Goal: Task Accomplishment & Management: Manage account settings

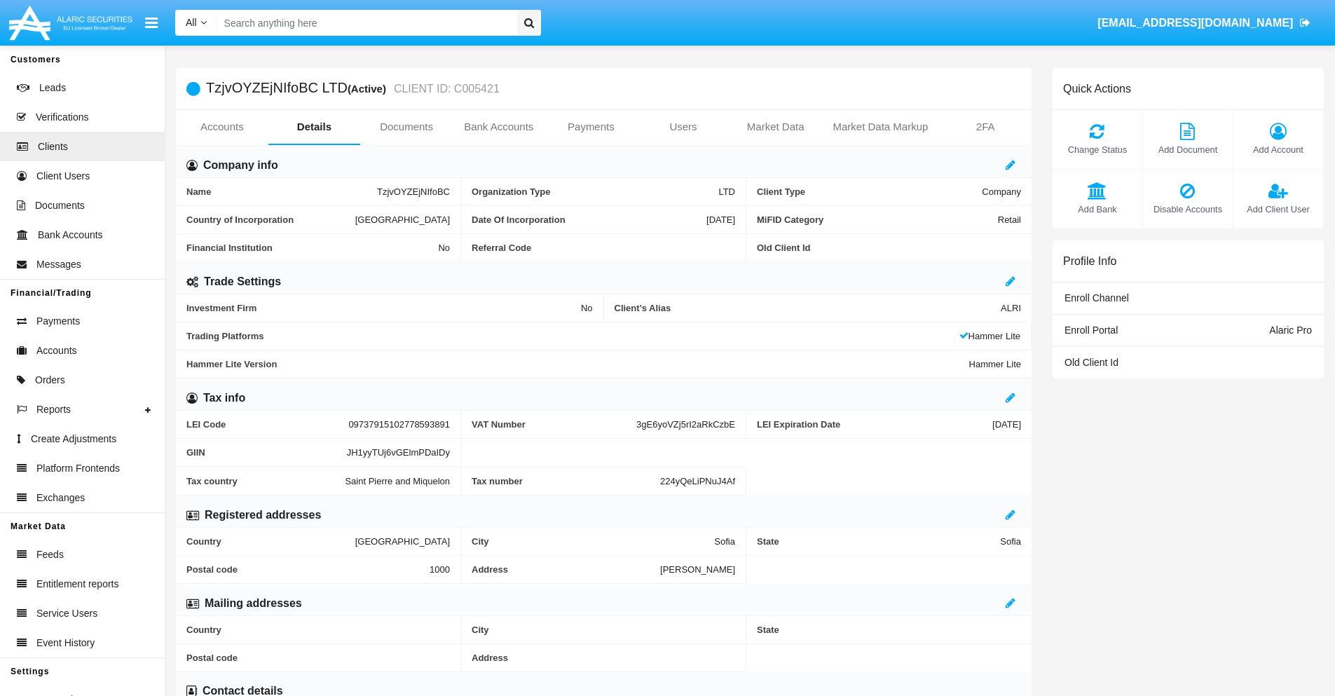
click at [683, 127] on link "Users" at bounding box center [683, 127] width 92 height 34
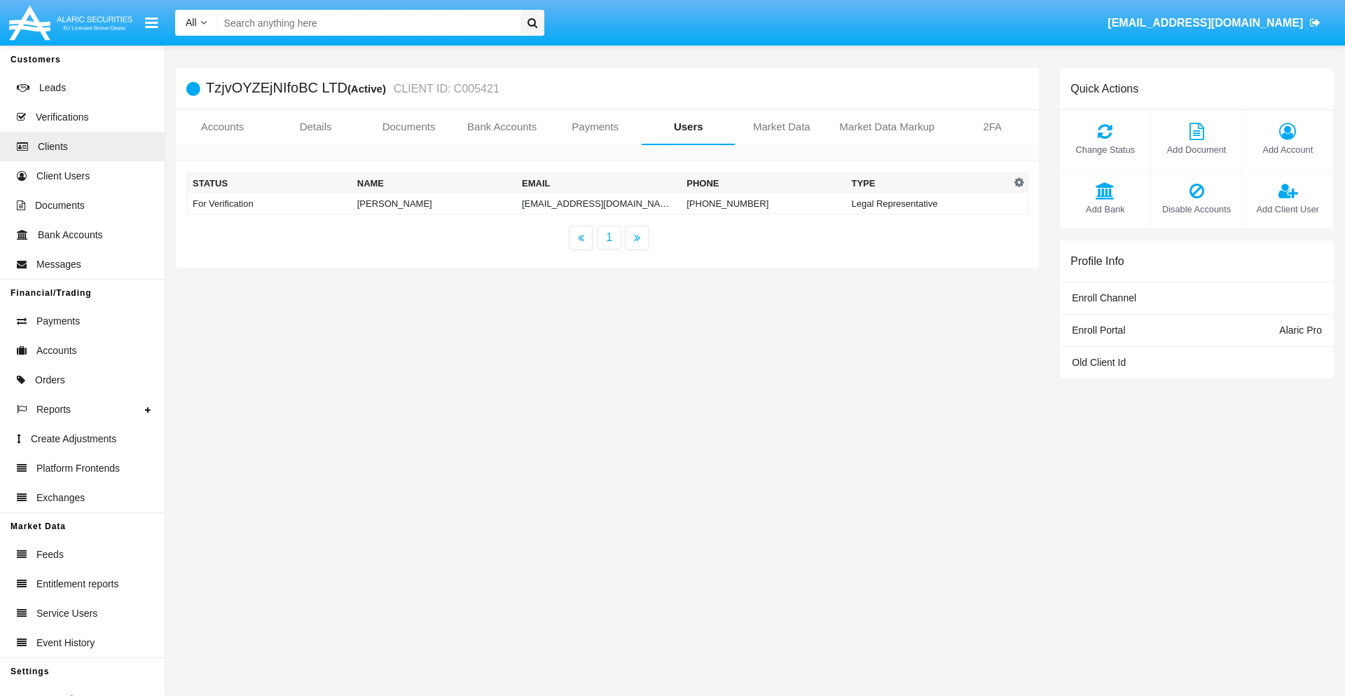
click at [598, 203] on td "vv2m483lsv@g9-v9rj.cn" at bounding box center [598, 203] width 165 height 21
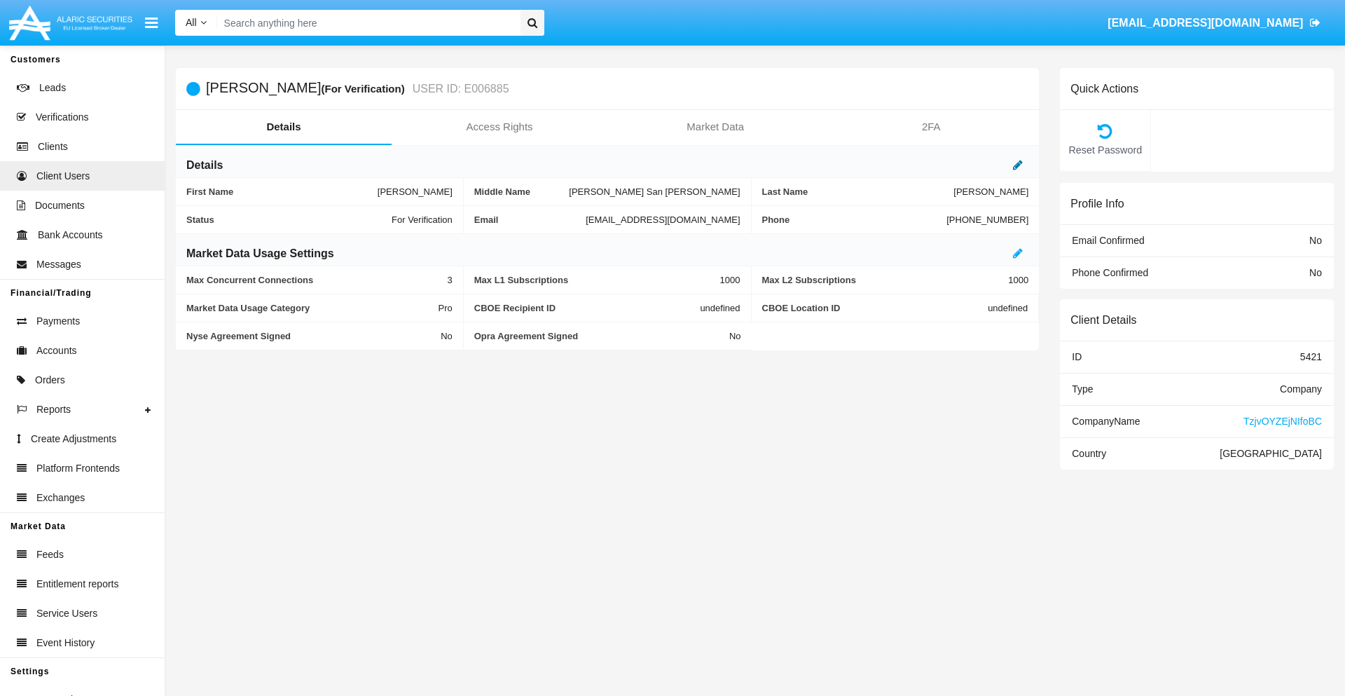
click at [1018, 165] on icon at bounding box center [1018, 164] width 10 height 11
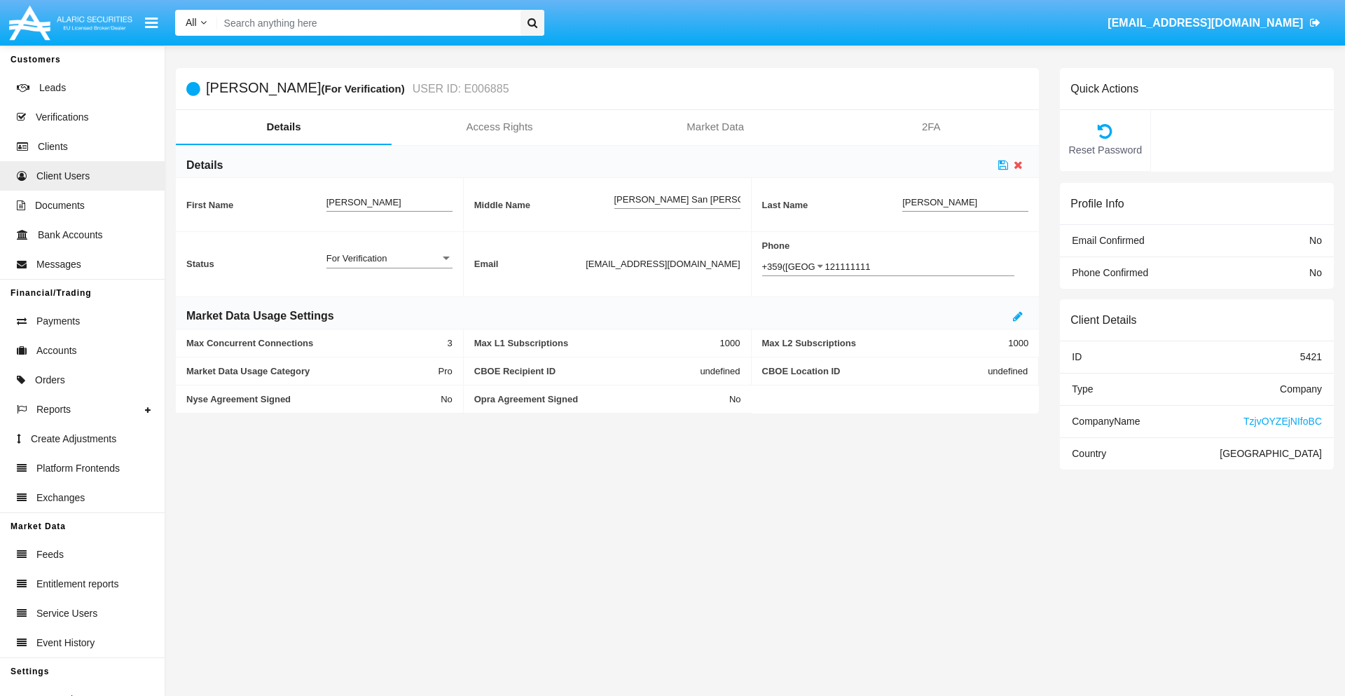
click at [389, 258] on div "For Verification" at bounding box center [384, 258] width 114 height 12
click at [389, 266] on span "Verified" at bounding box center [390, 265] width 126 height 27
click at [1003, 165] on icon at bounding box center [1003, 164] width 10 height 11
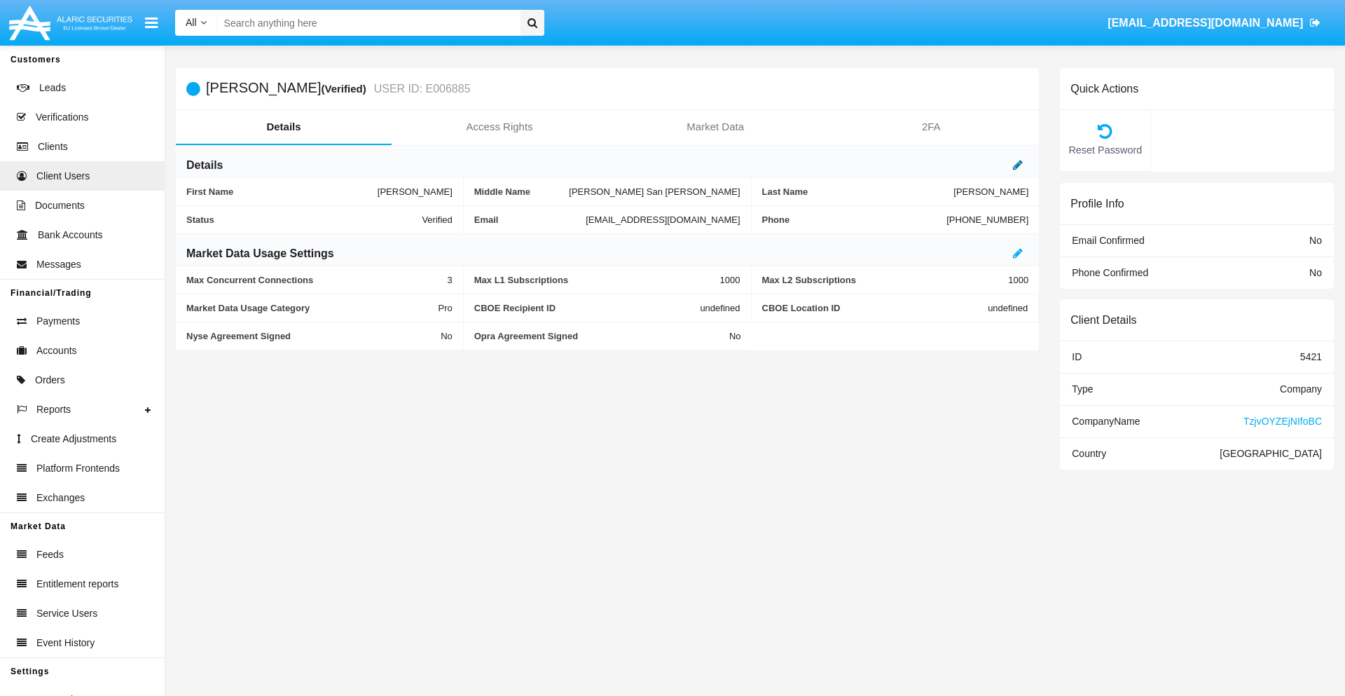
click at [1018, 165] on icon at bounding box center [1018, 164] width 10 height 11
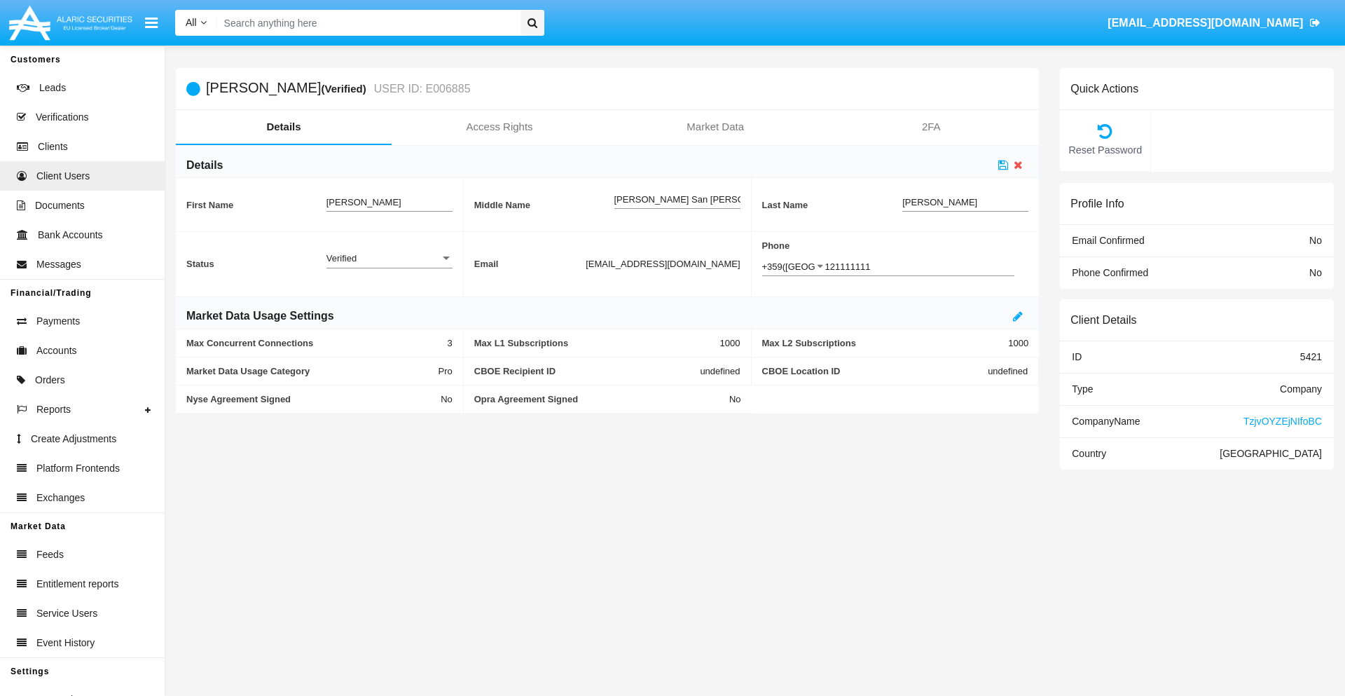
click at [389, 258] on div "Verified" at bounding box center [384, 258] width 114 height 12
click at [389, 266] on span "Active" at bounding box center [390, 265] width 126 height 27
click at [1003, 165] on icon at bounding box center [1003, 164] width 10 height 11
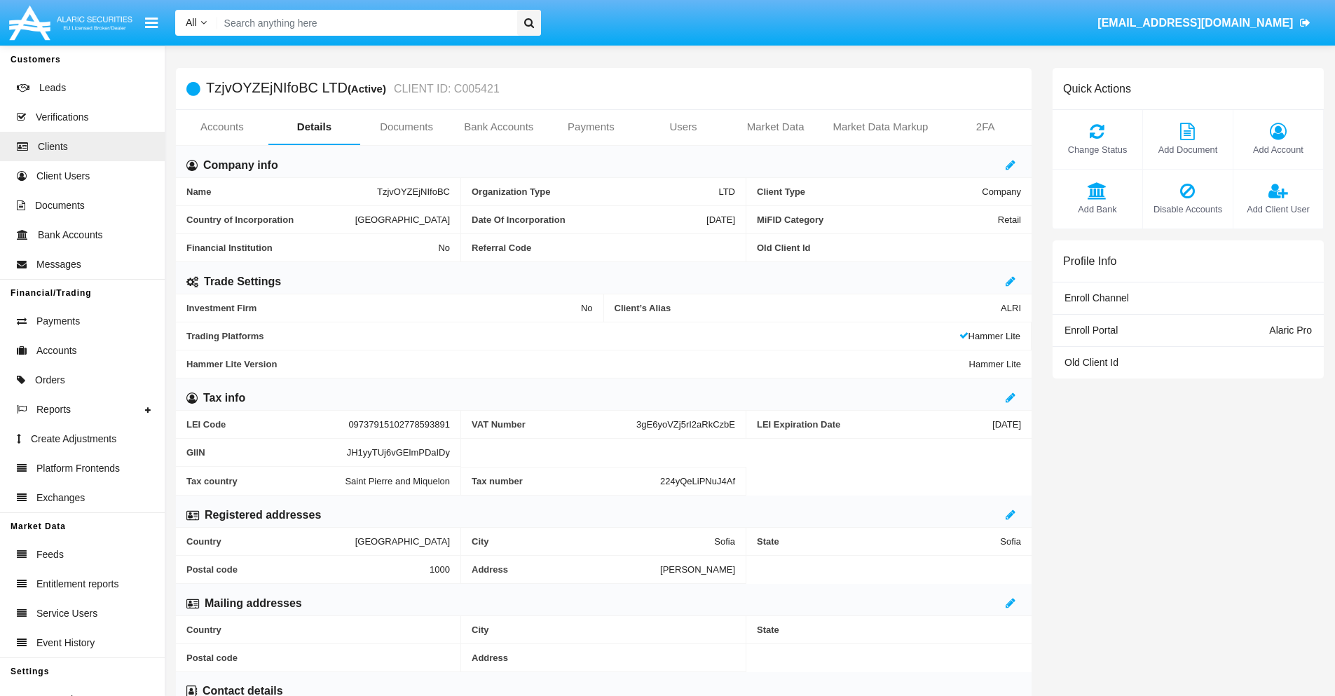
click at [1277, 209] on span "Add Client User" at bounding box center [1278, 208] width 76 height 13
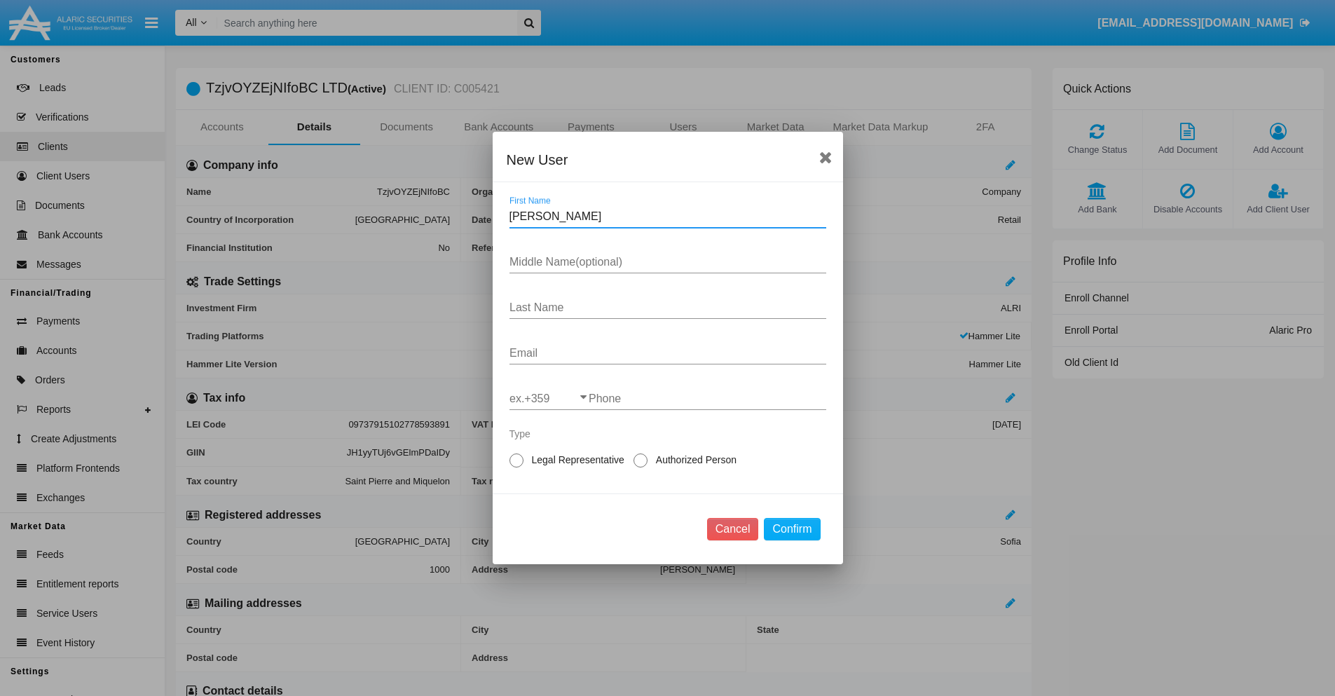
type input "Lucas"
type input "Lee"
type input "Dickens"
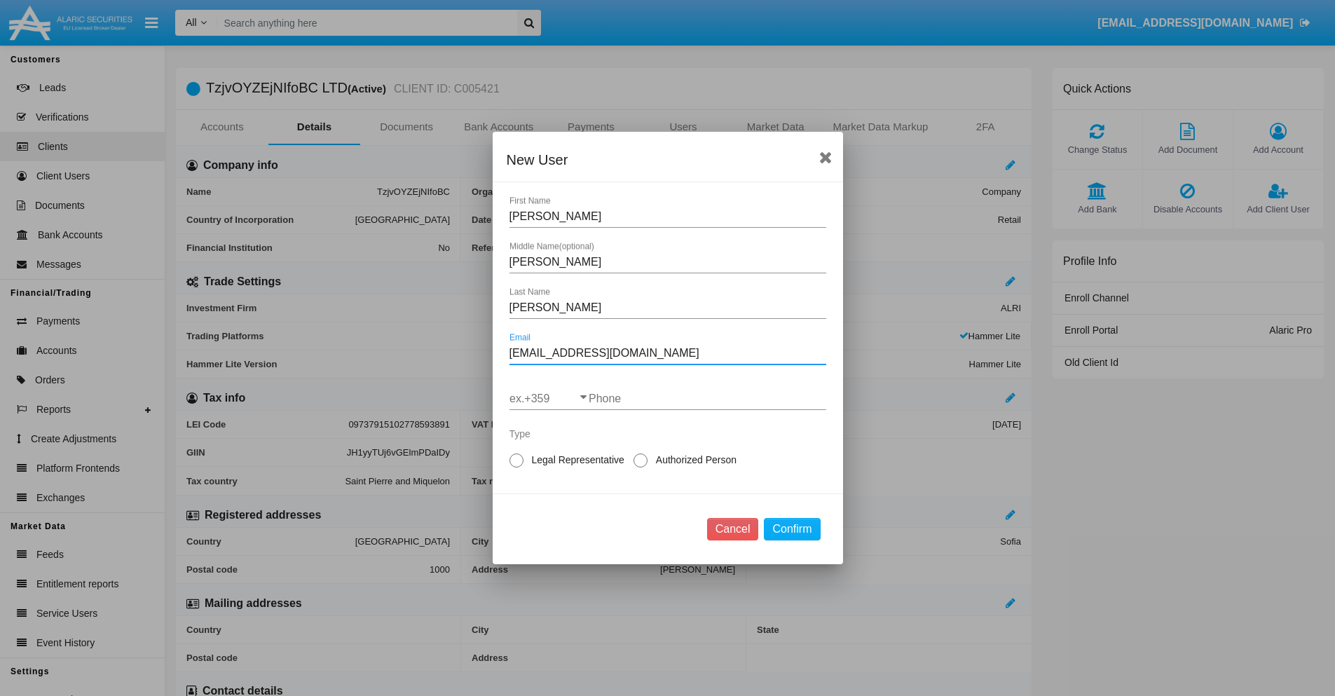
type input "[EMAIL_ADDRESS][DOMAIN_NAME]"
click at [549, 399] on input "ex.+359" at bounding box center [548, 398] width 79 height 13
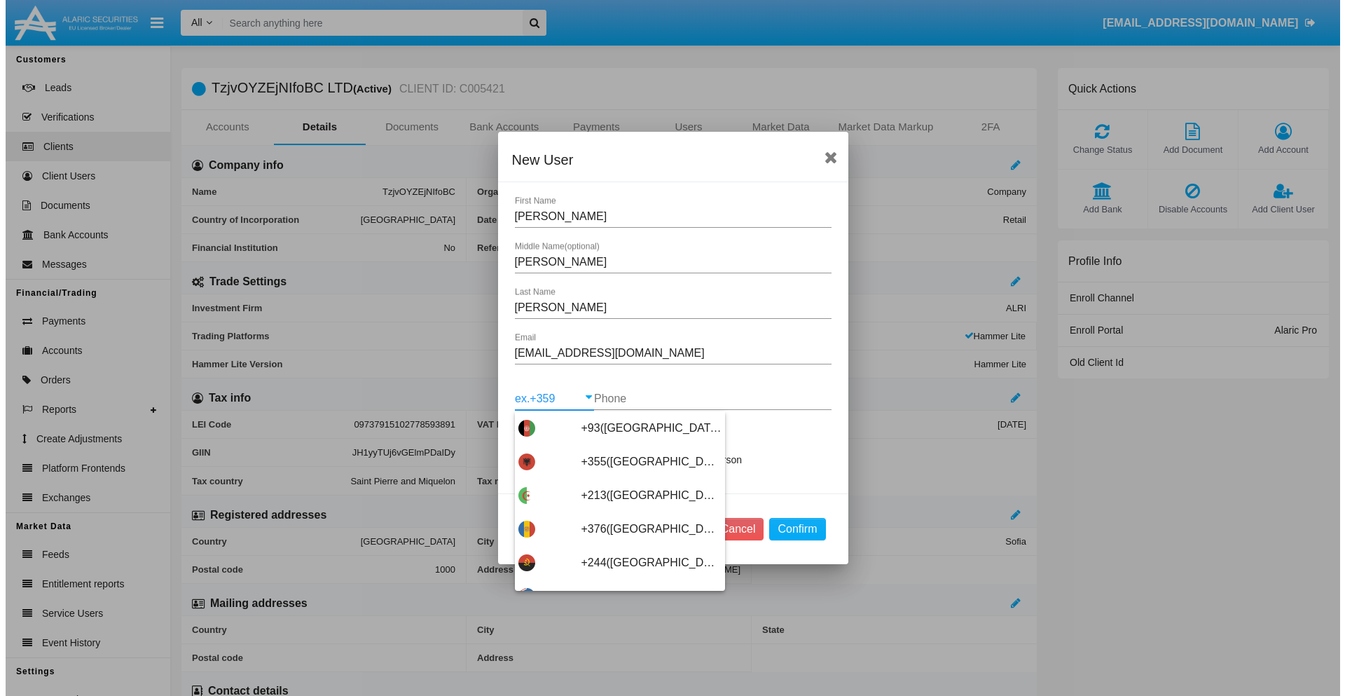
scroll to position [7455, 0]
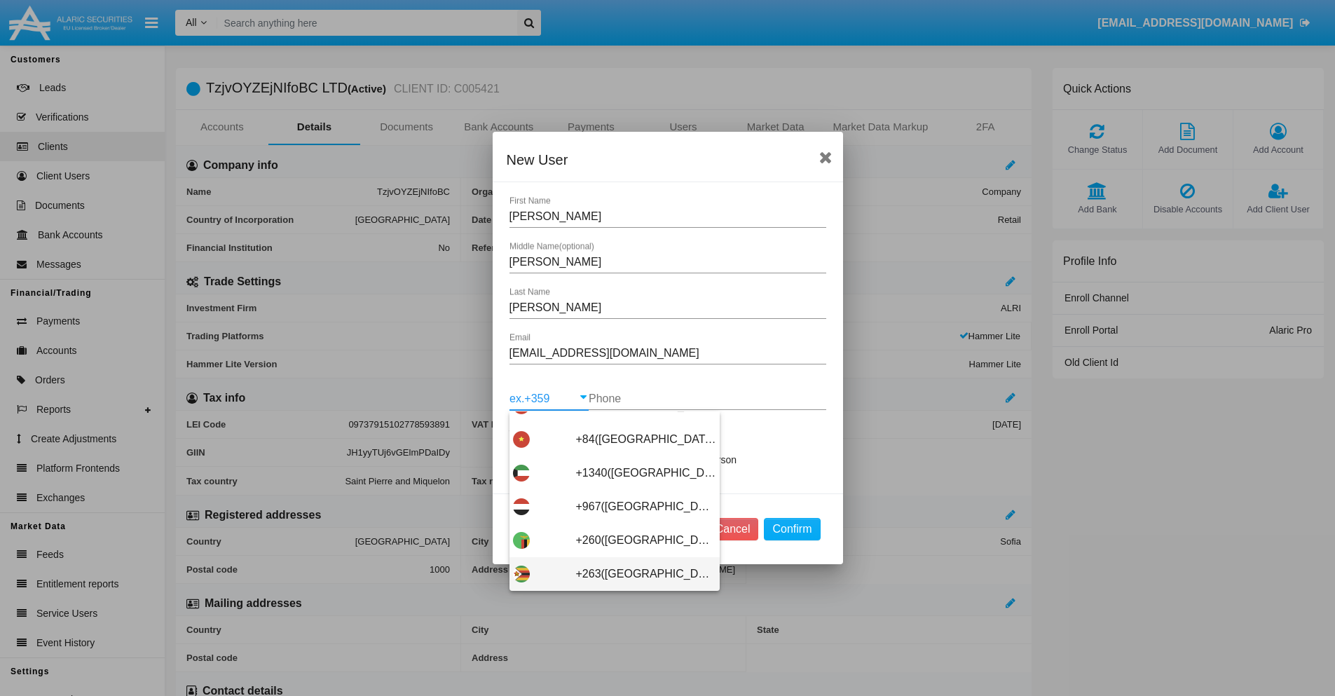
click at [609, 574] on span "+263(Zimbabwe)" at bounding box center [646, 574] width 140 height 34
type input "+263(Zimbabwe)"
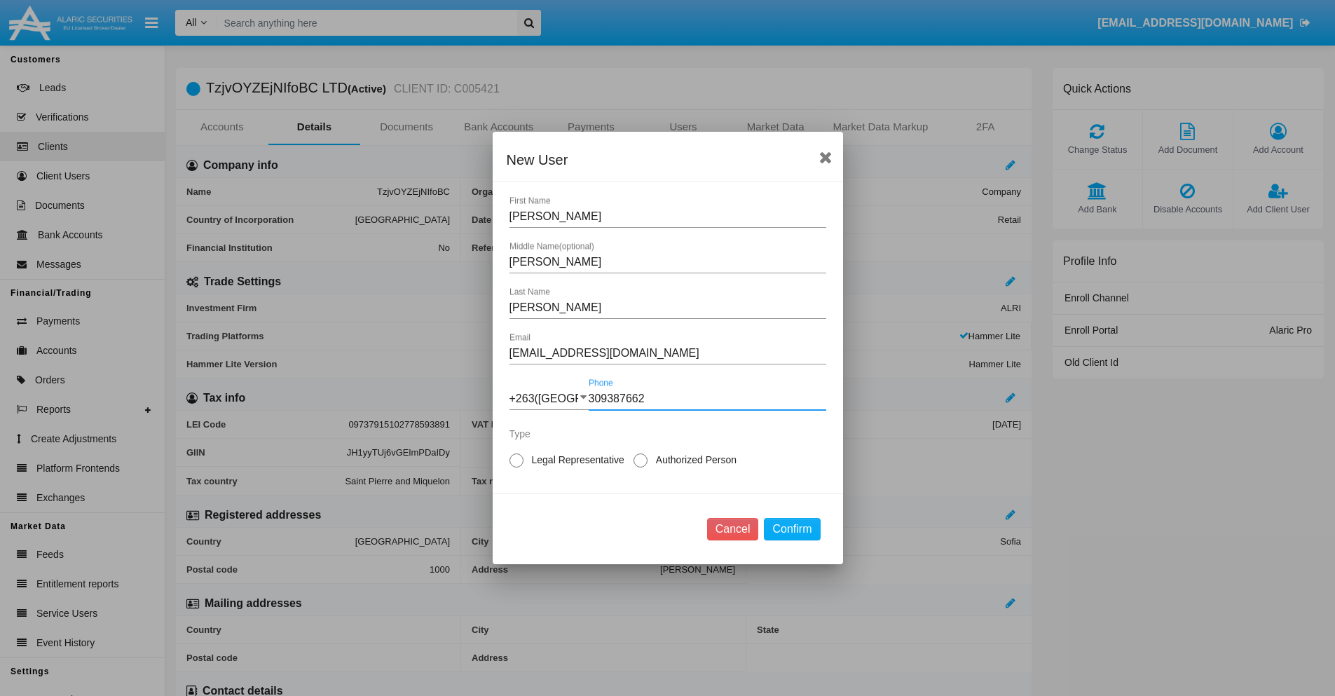
type input "309387662"
click at [693, 460] on span "Authorized Person" at bounding box center [693, 460] width 92 height 15
click at [640, 467] on input "Authorized Person" at bounding box center [640, 467] width 1 height 1
radio input "true"
click at [792, 529] on button "Confirm" at bounding box center [792, 529] width 56 height 22
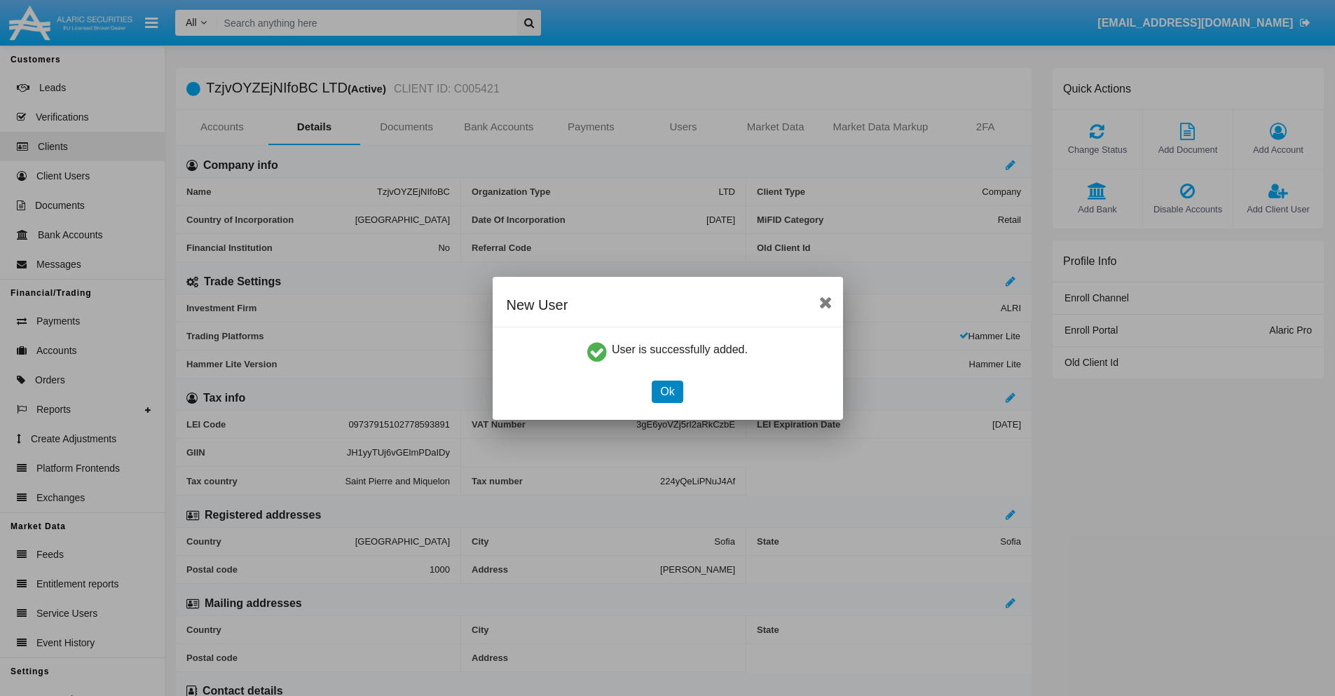
click at [667, 391] on button "Ok" at bounding box center [667, 391] width 31 height 22
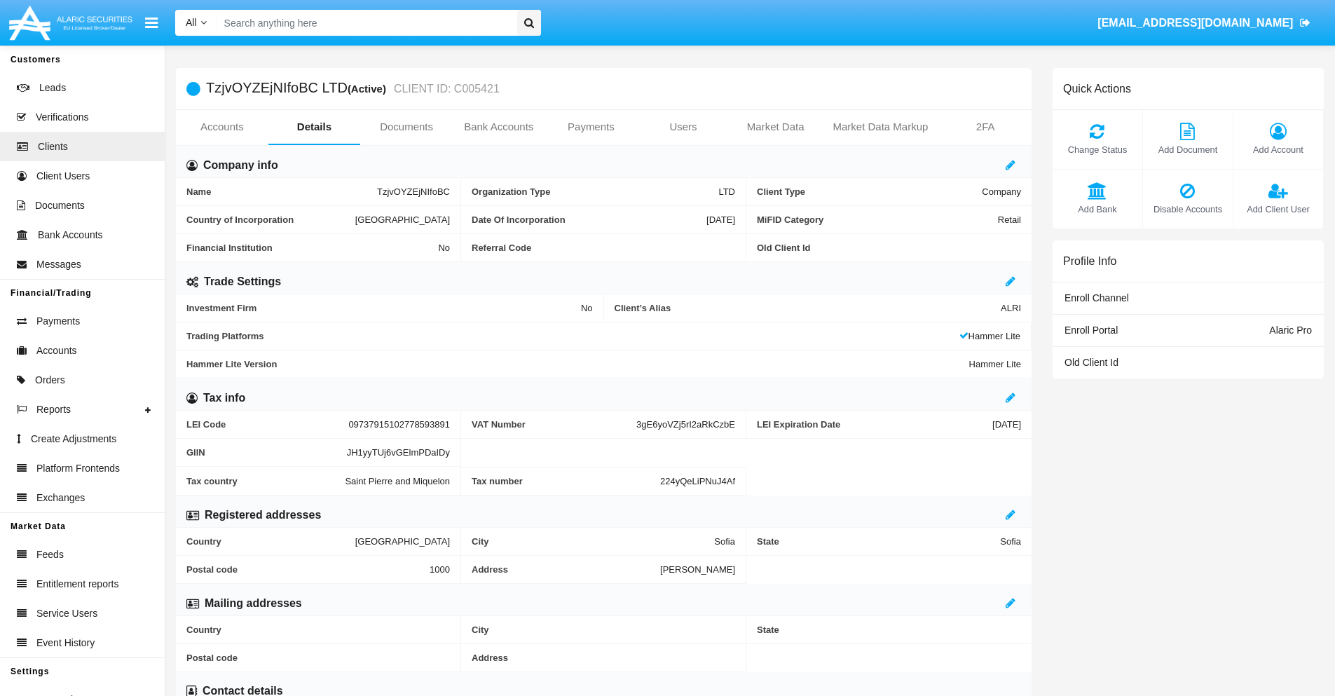
click at [1277, 209] on span "Add Client User" at bounding box center [1278, 208] width 76 height 13
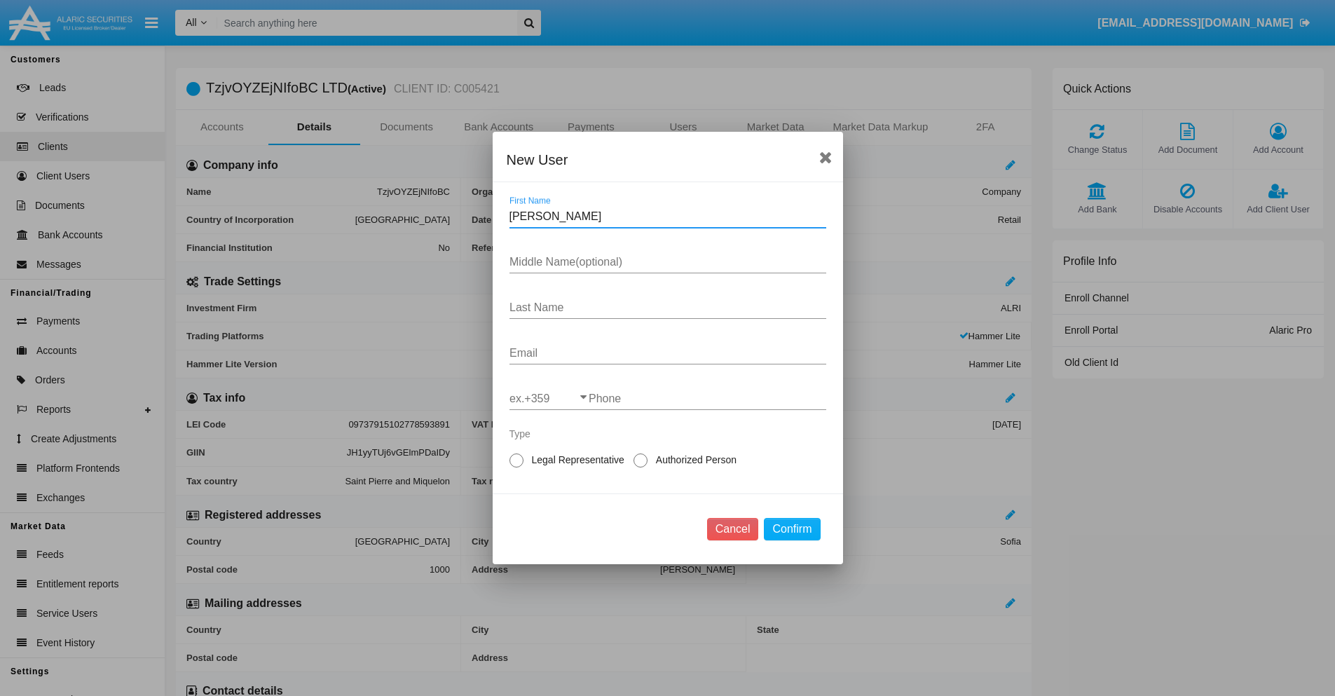
type input "Claretta"
type input "Barrie"
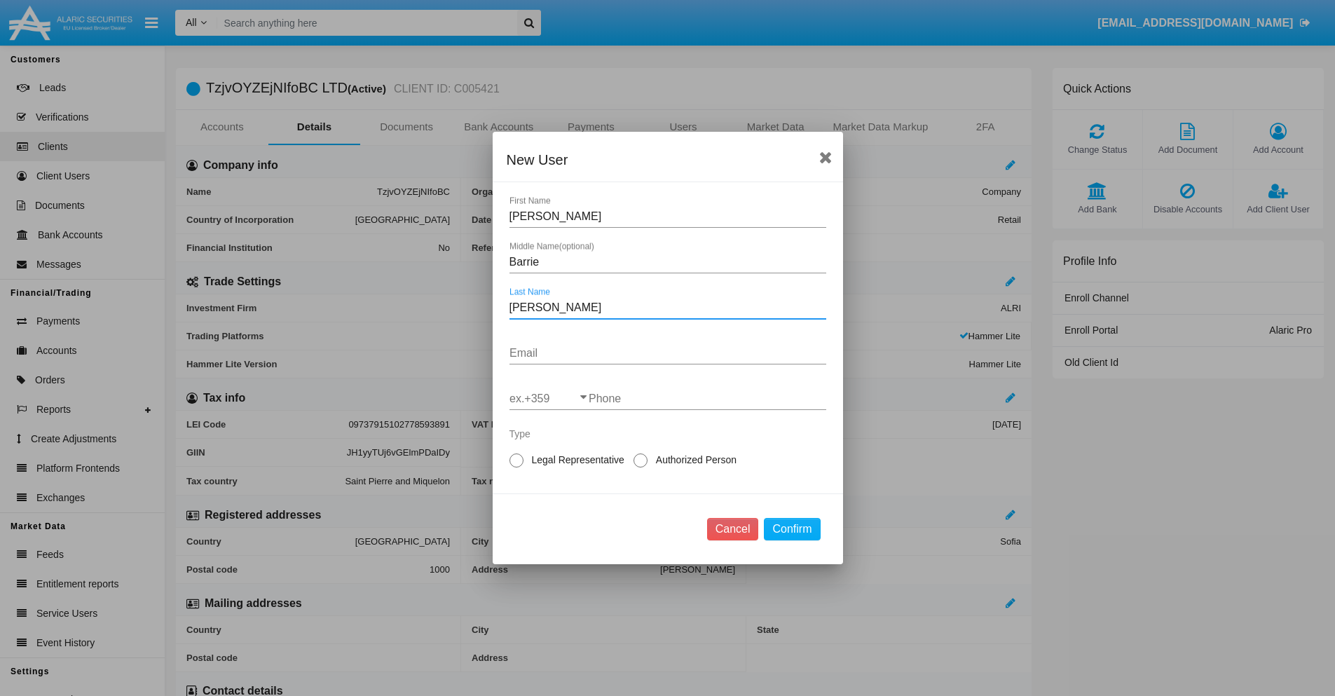
type input "Bednar"
type input "[EMAIL_ADDRESS][DOMAIN_NAME]"
click at [549, 399] on input "ex.+359" at bounding box center [548, 398] width 79 height 13
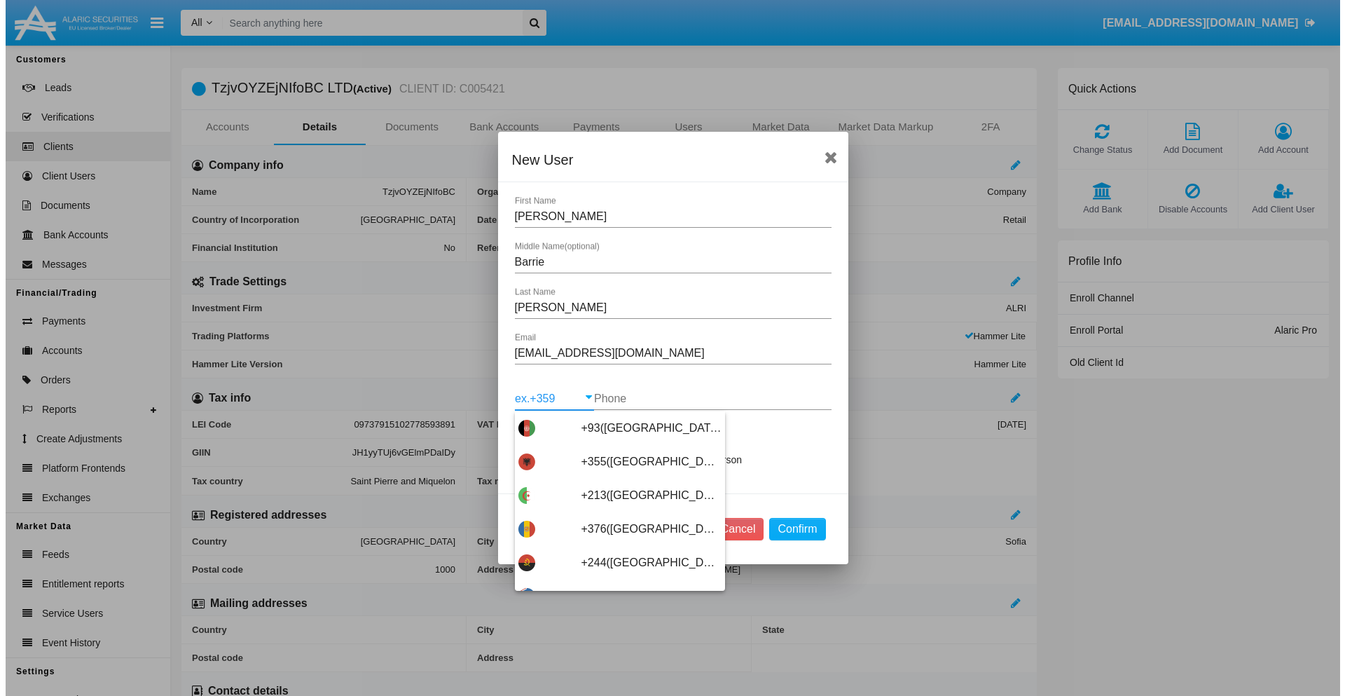
scroll to position [7455, 0]
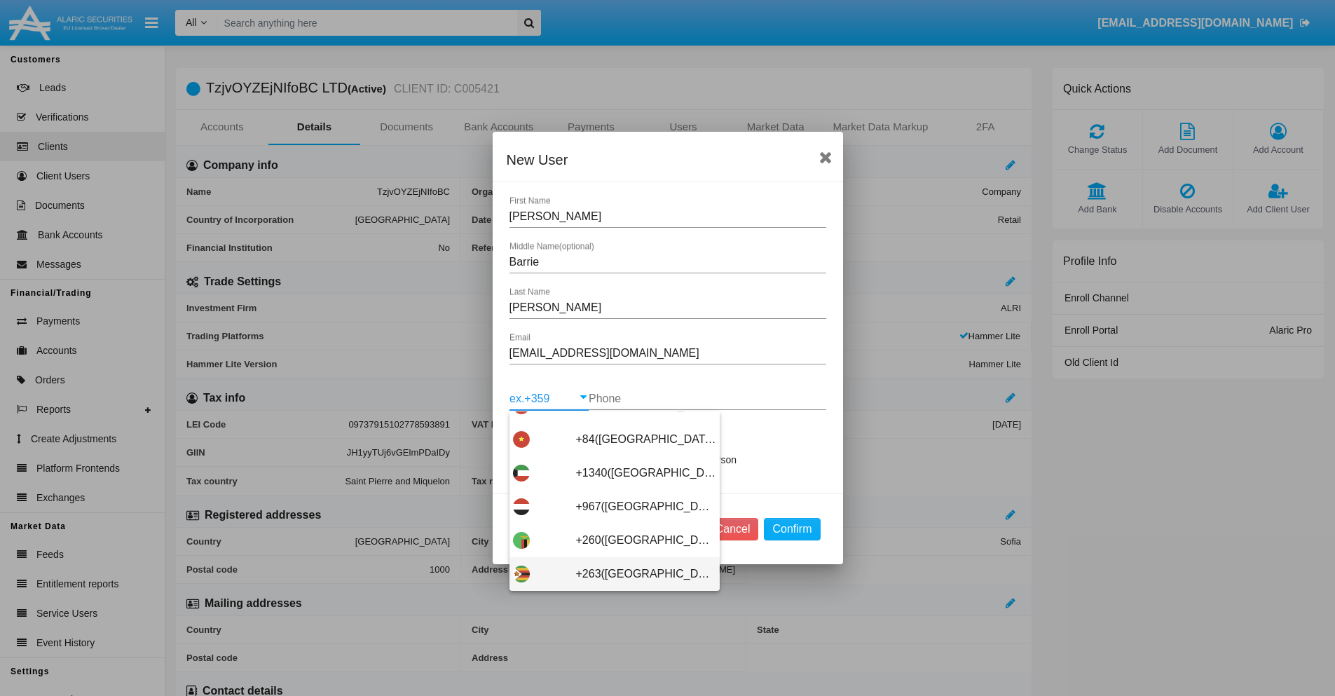
click at [609, 574] on span "+263(Zimbabwe)" at bounding box center [646, 574] width 140 height 34
type input "+263(Zimbabwe)"
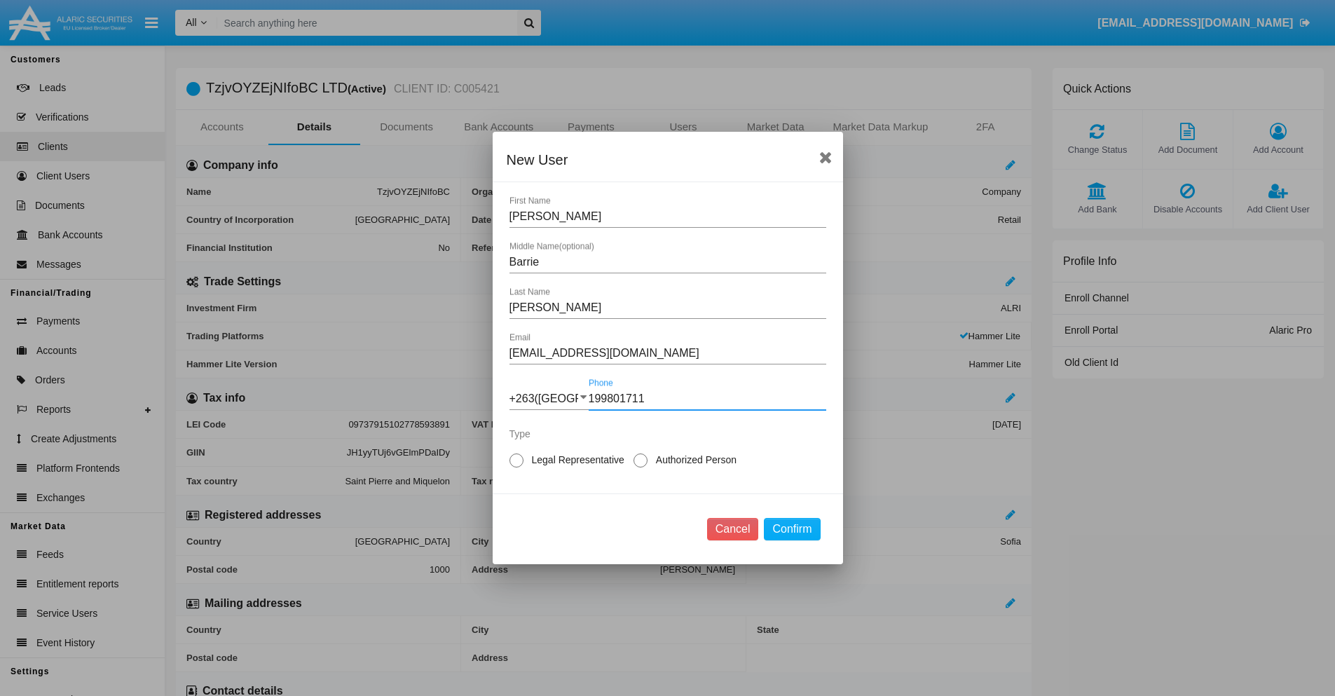
type input "199801711"
click at [575, 460] on span "Legal Representative" at bounding box center [575, 460] width 104 height 15
click at [516, 467] on input "Legal Representative" at bounding box center [516, 467] width 1 height 1
radio input "true"
click at [792, 529] on button "Confirm" at bounding box center [792, 529] width 56 height 22
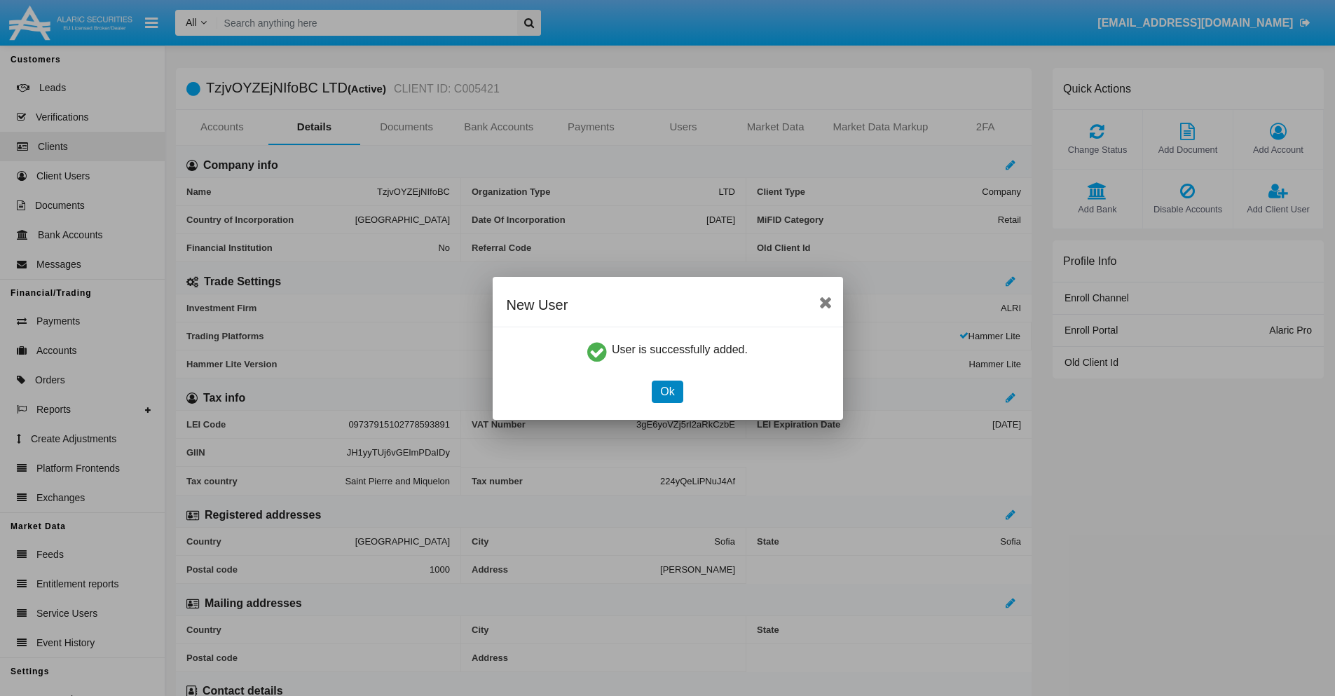
click at [667, 391] on button "Ok" at bounding box center [667, 391] width 31 height 22
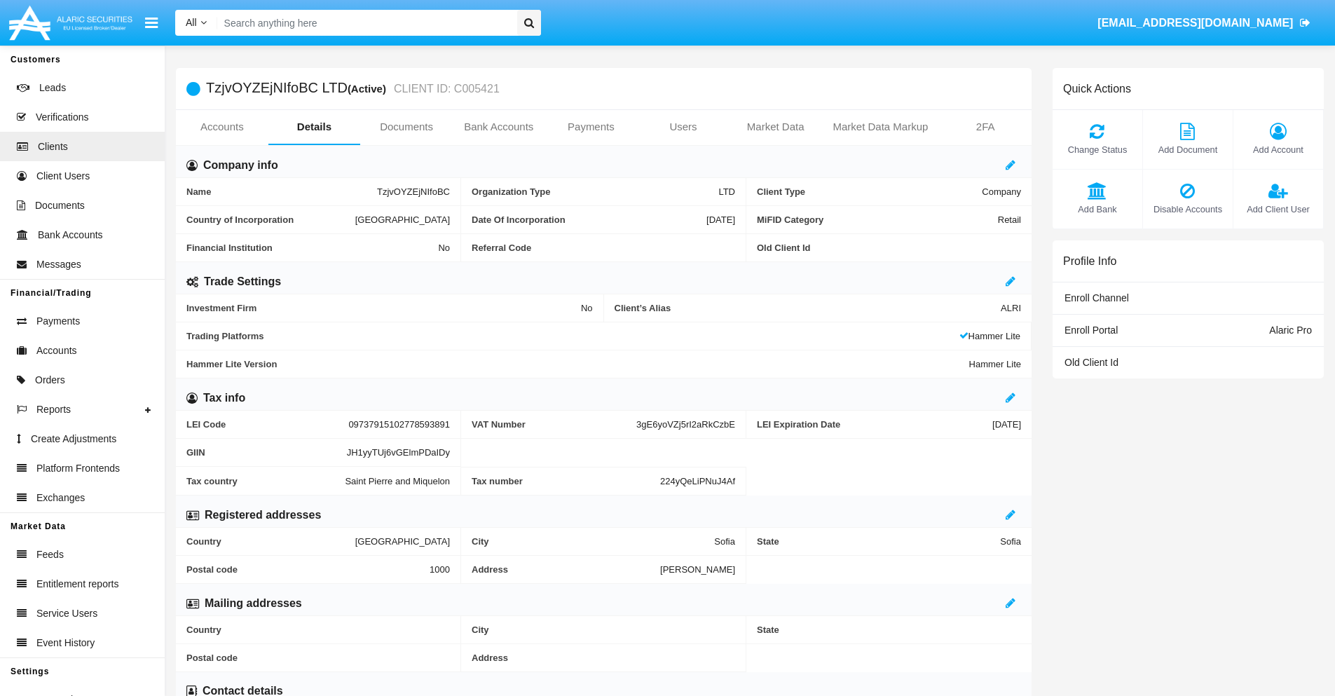
click at [683, 127] on link "Users" at bounding box center [683, 127] width 92 height 34
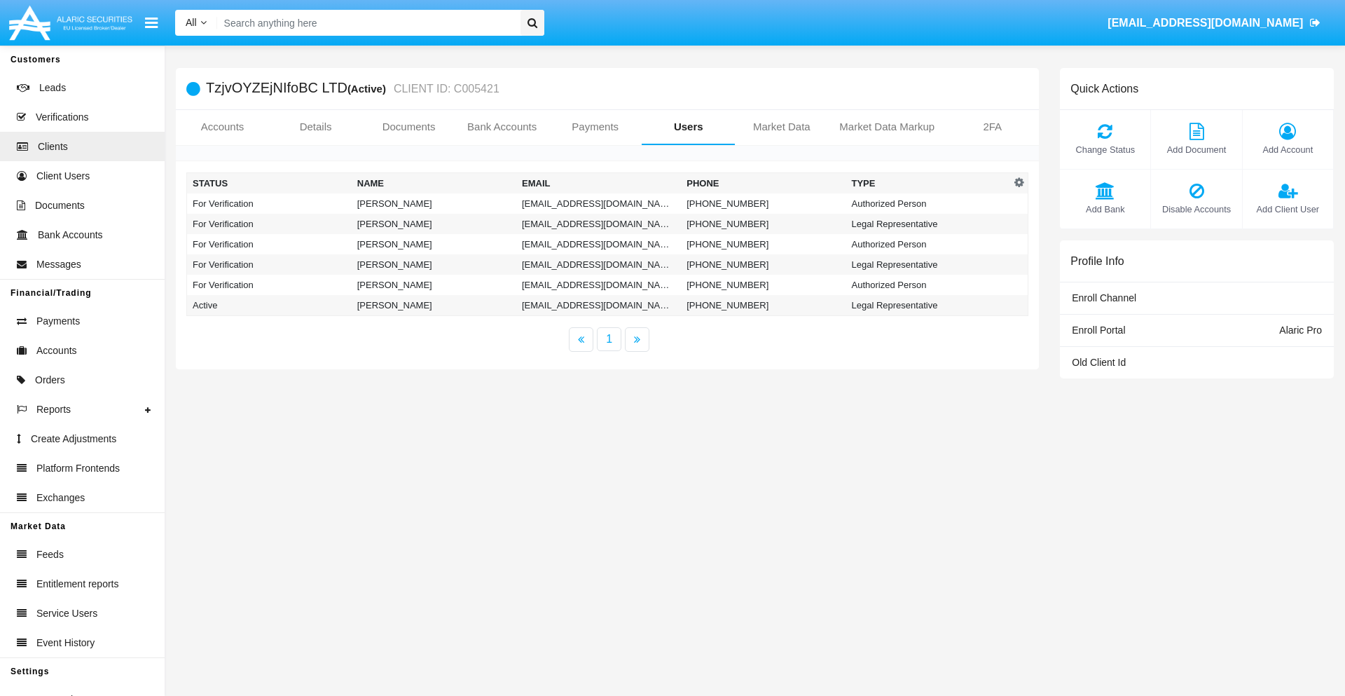
click at [598, 203] on td "[EMAIL_ADDRESS][DOMAIN_NAME]" at bounding box center [598, 203] width 165 height 20
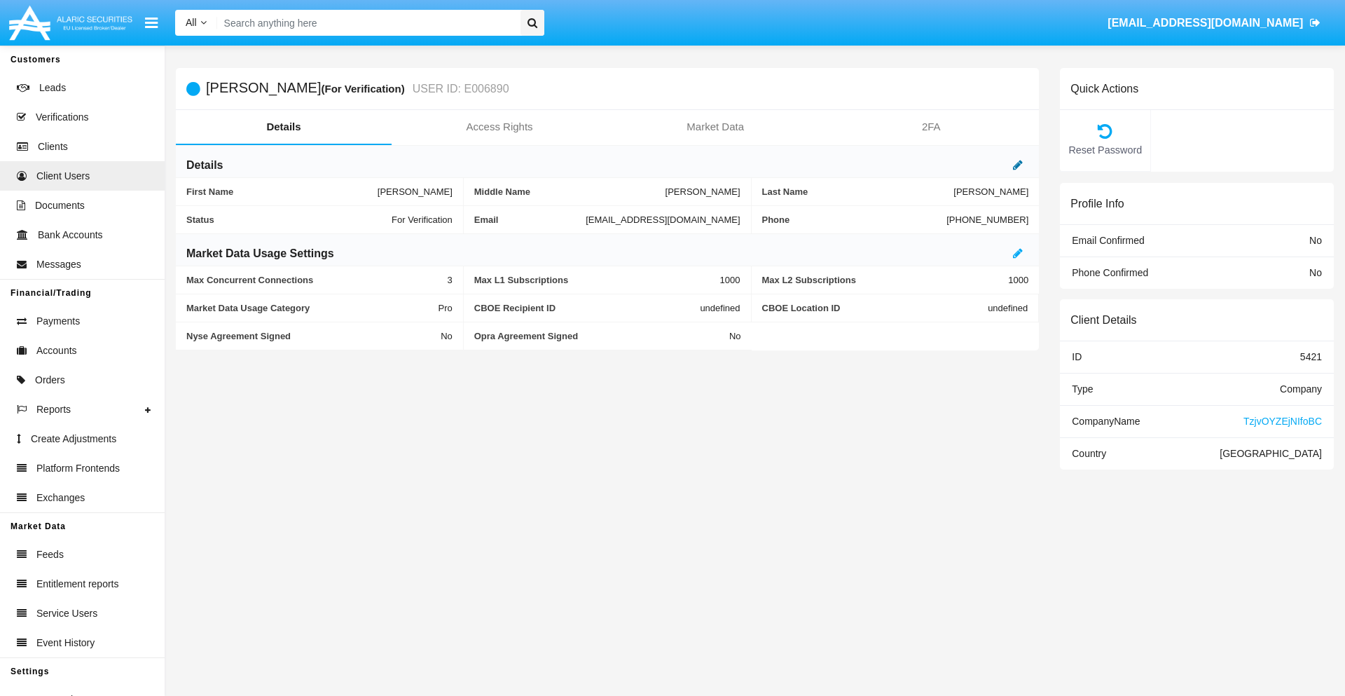
click at [1018, 165] on icon at bounding box center [1018, 164] width 10 height 11
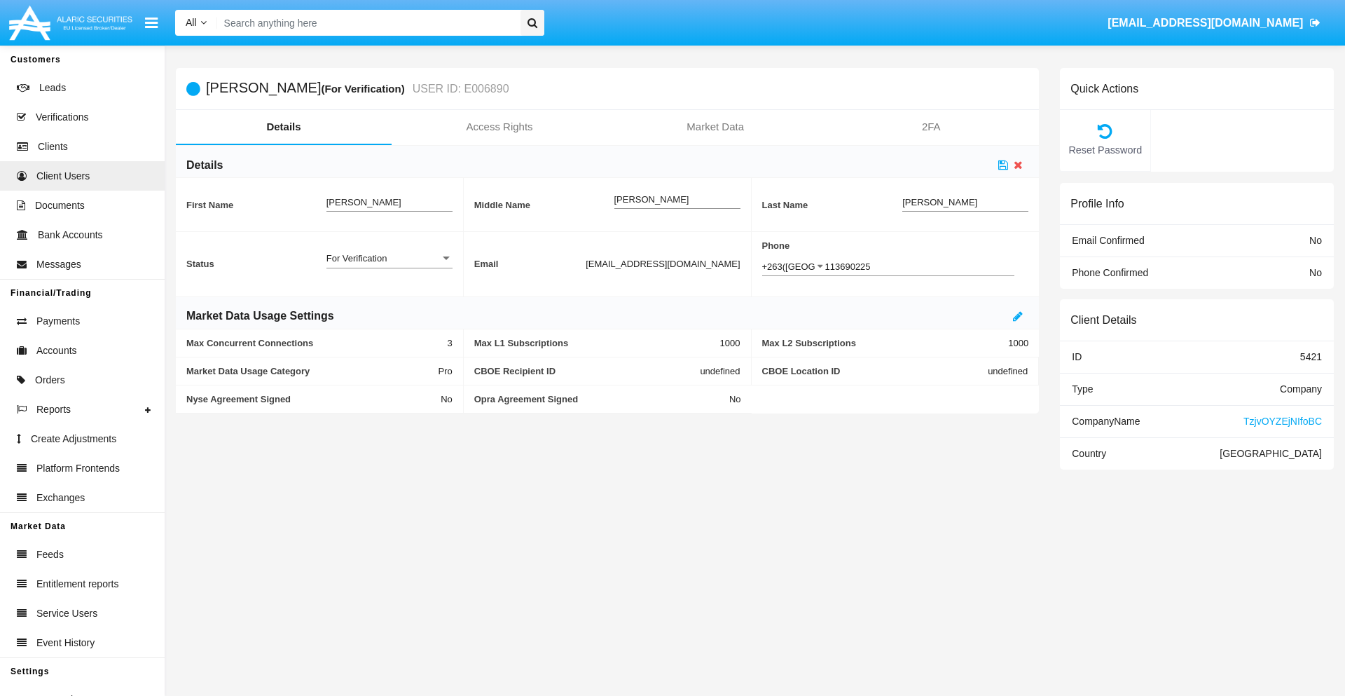
click at [389, 258] on div "For Verification" at bounding box center [384, 258] width 114 height 12
click at [389, 266] on span "Verified" at bounding box center [390, 265] width 126 height 27
click at [1003, 165] on icon at bounding box center [1003, 164] width 10 height 11
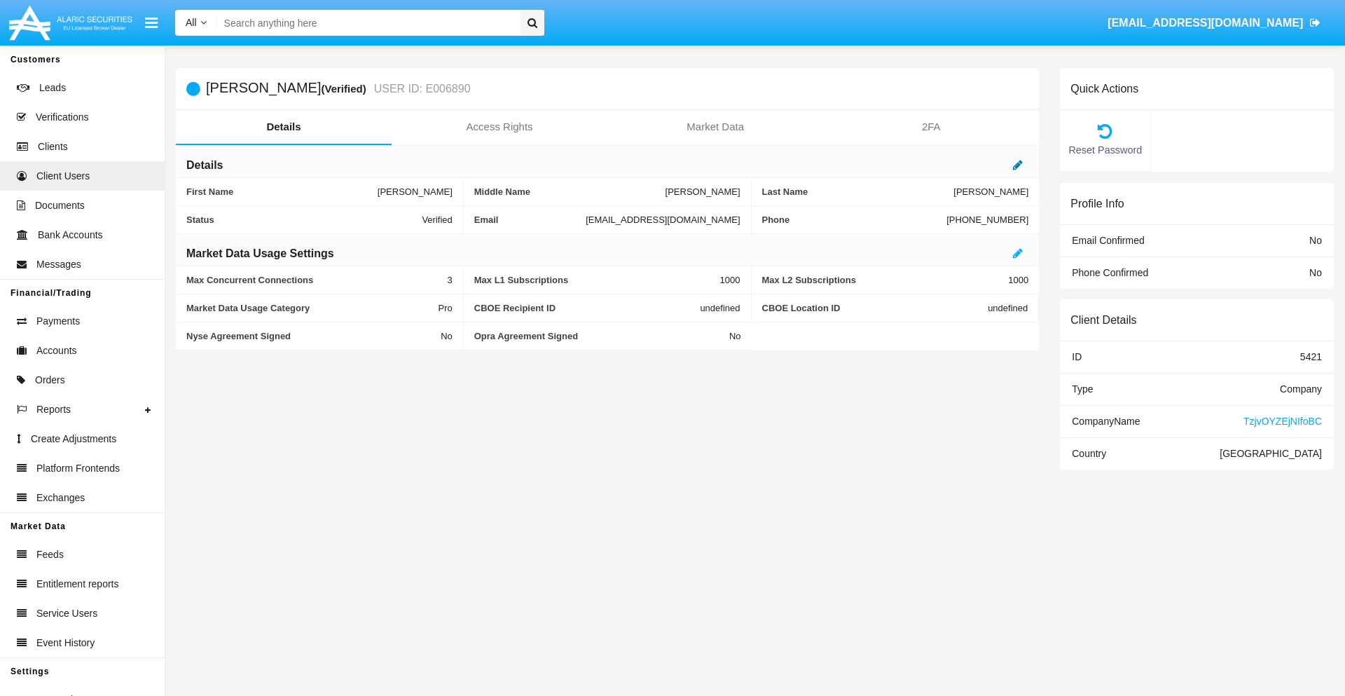
click at [1018, 165] on icon at bounding box center [1018, 164] width 10 height 11
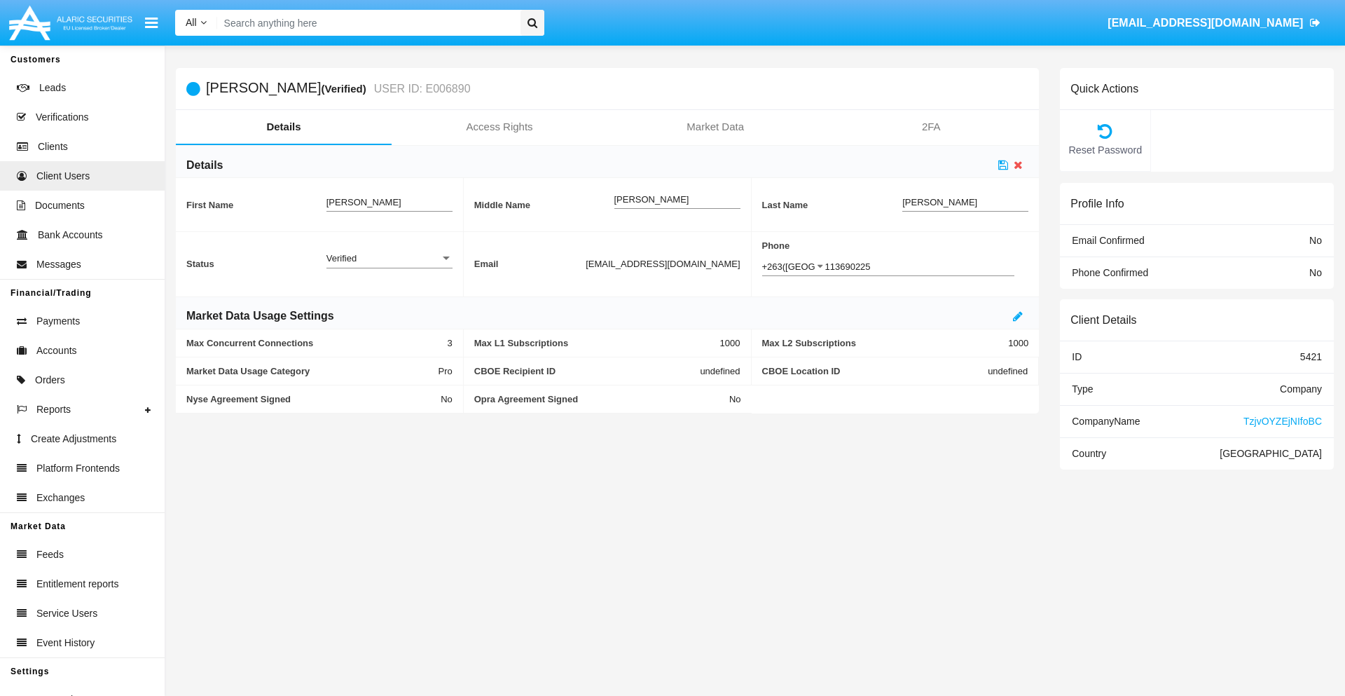
click at [389, 258] on div "Verified" at bounding box center [384, 258] width 114 height 12
click at [389, 266] on span "Active" at bounding box center [390, 265] width 126 height 27
click at [1003, 165] on icon at bounding box center [1003, 164] width 10 height 11
